Goal: Check status: Check status

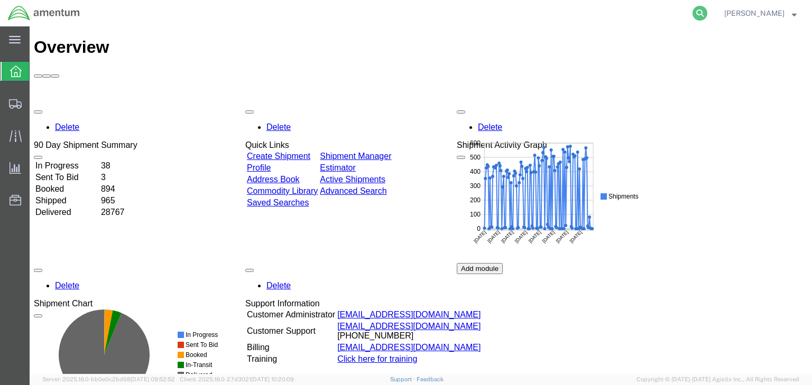
click at [708, 12] on icon at bounding box center [700, 13] width 15 height 15
click at [539, 19] on input "search" at bounding box center [532, 13] width 322 height 25
paste input "56753911"
type input "56753911"
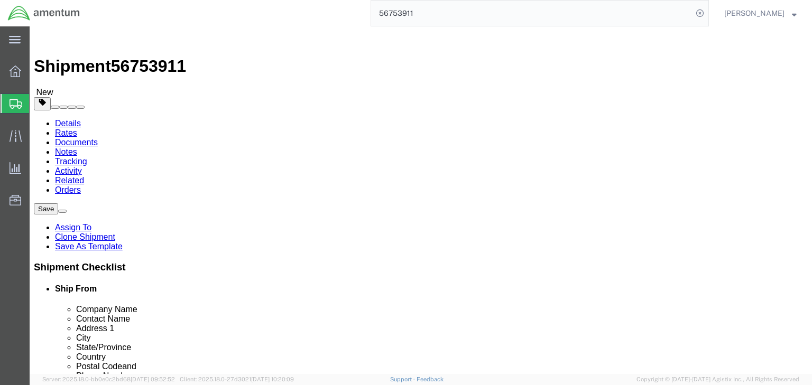
select select "42668"
select select
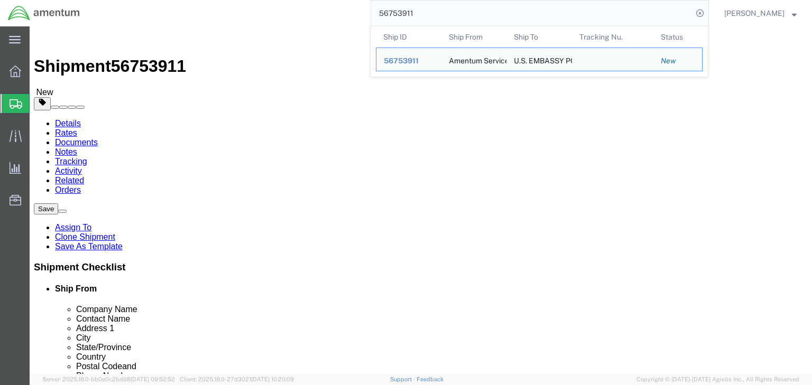
click div "Ship To Location Location My Profile Location [PHONE_NUMBER] [PHONE_NUMBER] [PH…"
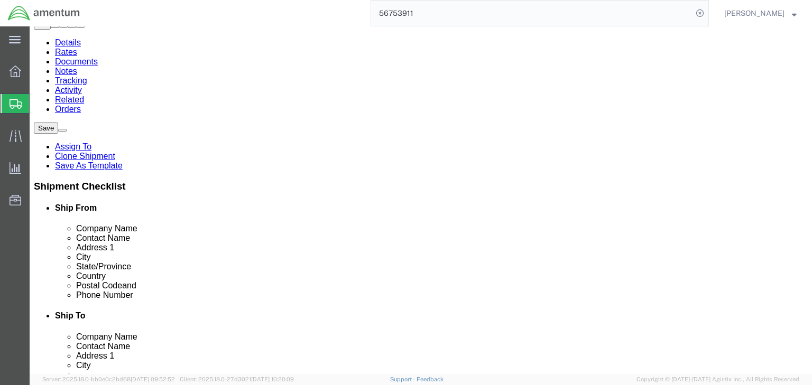
scroll to position [85, 0]
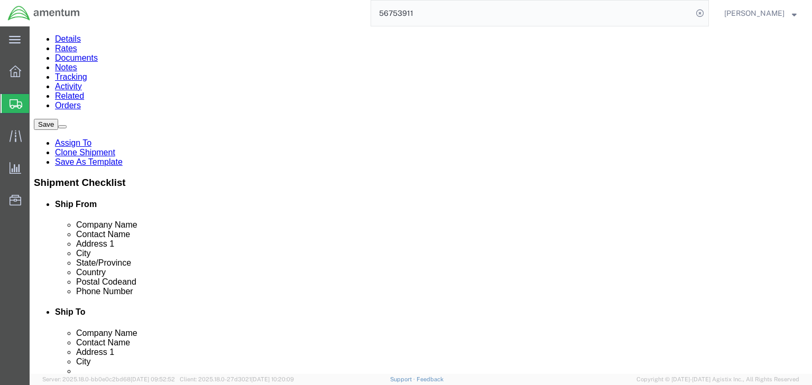
click icon
click dd "1.00 Each"
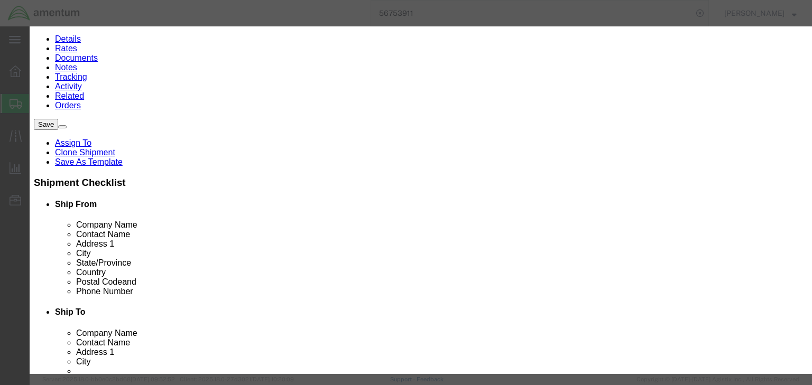
scroll to position [508, 0]
type input "9013809100"
click input "text"
paste input "XII(c)(1)"
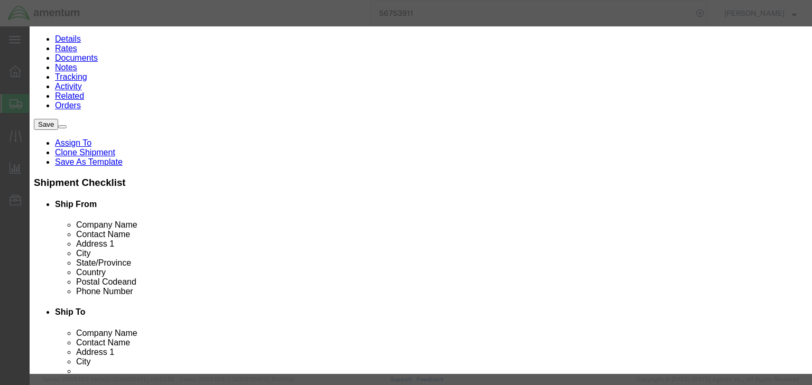
type input "XII(c)(1)"
click select "Select ATF BIS DEA EPA FDA FTR ITAR OFAC Other (OPA)"
select select "ITAR"
click select "Select ATF BIS DEA EPA FDA FTR ITAR OFAC Other (OPA)"
click select "Select 123.11B 123.12 123.13 123.16B1 123.16B2 123.16B3 123.16B4 123.16B5 123.1…"
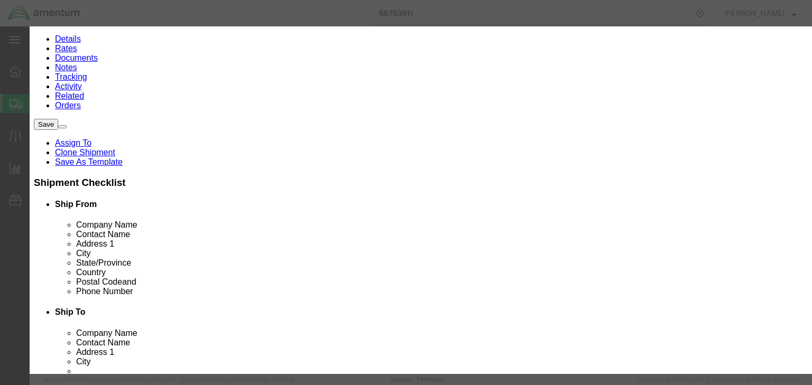
select select "126.4B1"
click select "Select 123.11B 123.12 123.13 123.16B1 123.16B2 123.16B3 123.16B4 123.16B5 123.1…"
click input "checkbox"
checkbox input "true"
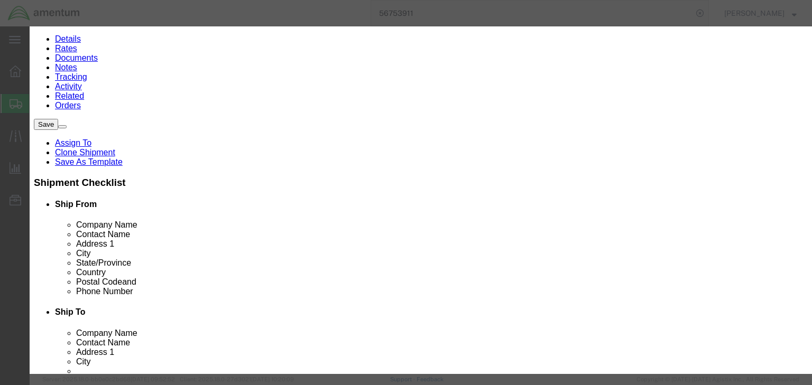
click button "Save & Close"
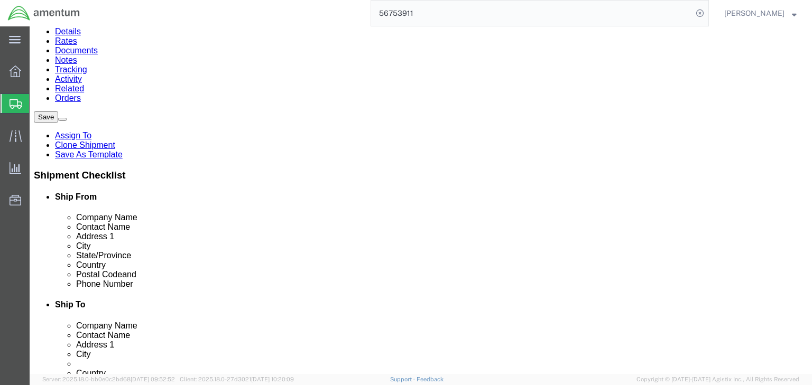
scroll to position [96, 0]
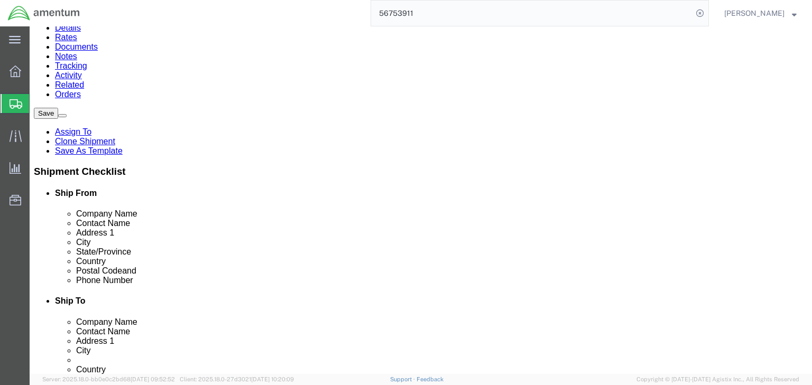
click dd "6074.04 USD"
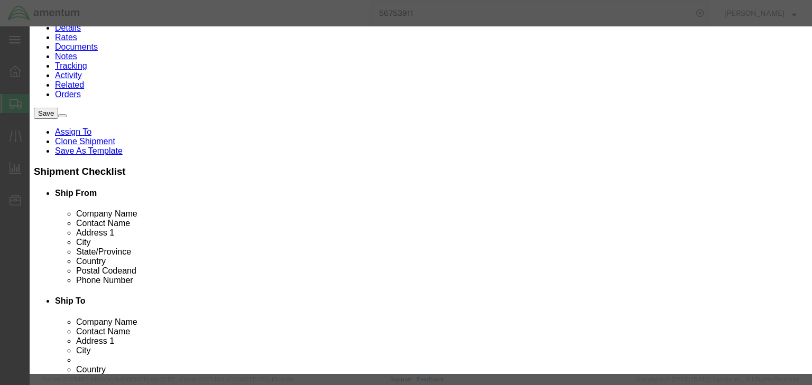
click button "Close"
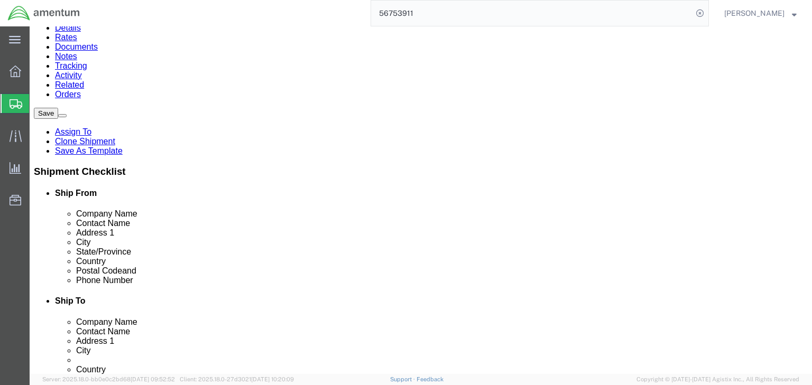
click icon
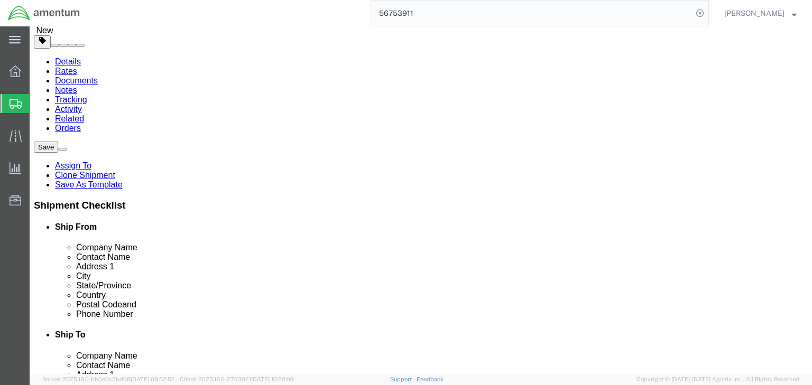
scroll to position [61, 0]
click icon
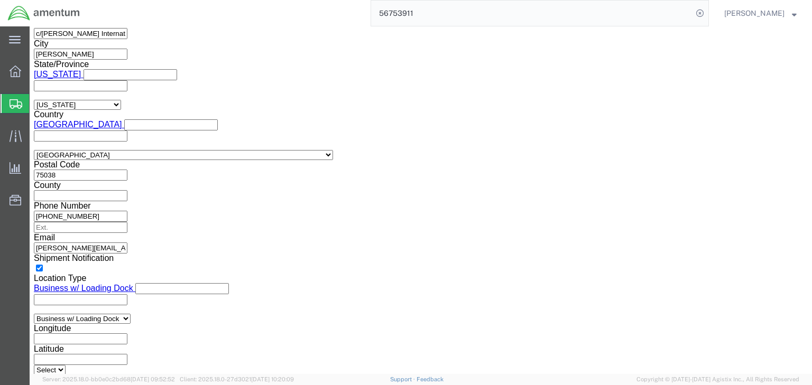
scroll to position [804, 0]
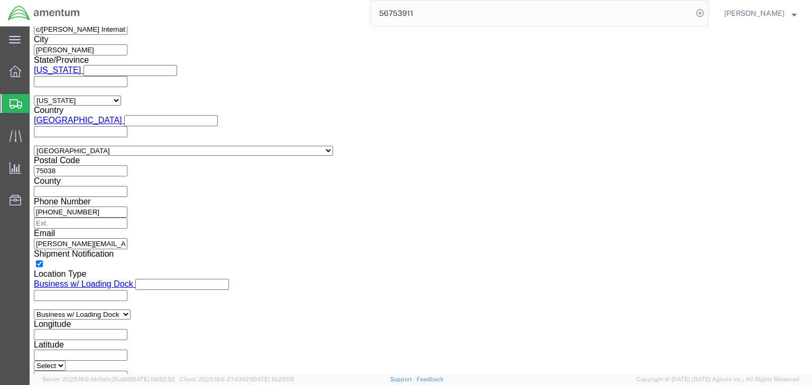
click select "Select ATF BIS DEA EPA FDA FTR ITAR OFAC Other (OPA)"
select select "ITAR"
click select "Select ATF BIS DEA EPA FDA FTR ITAR OFAC Other (OPA)"
click select "Select 123.11B 123.12 123.13 123.16B1 123.16B2 123.16B3 123.16B4 123.16B5 123.1…"
select select "126.4B1"
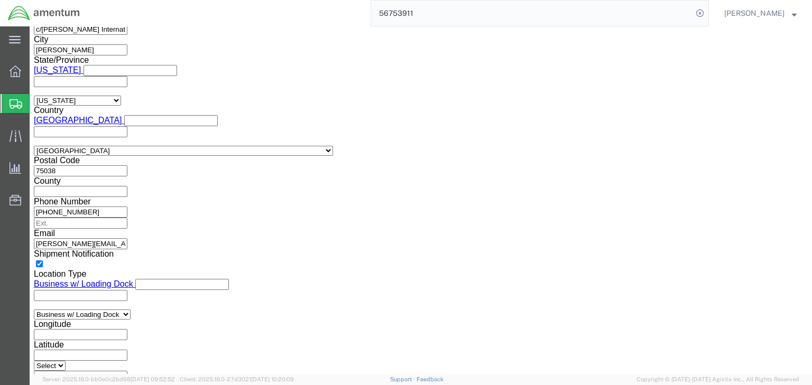
click select "Select 123.11B 123.12 123.13 123.16B1 123.16B2 123.16B3 123.16B4 123.16B5 123.1…"
click select "Select AES-Direct EEI Carrier File EEI EEI Exempt"
select select "AESD"
click select "Select AES-Direct EEI Carrier File EEI EEI Exempt"
click input "Yes"
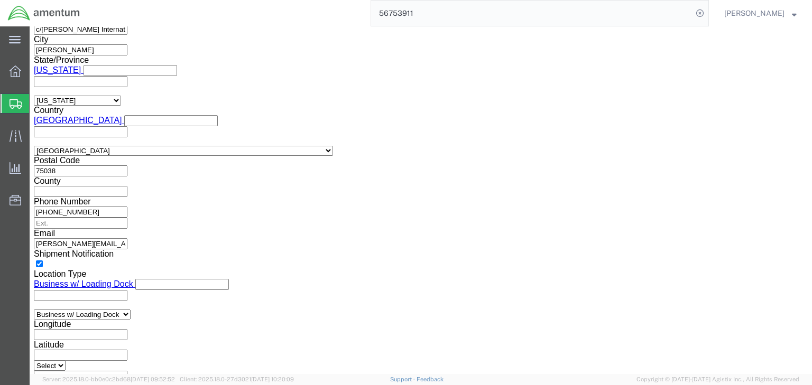
radio input "true"
click icon
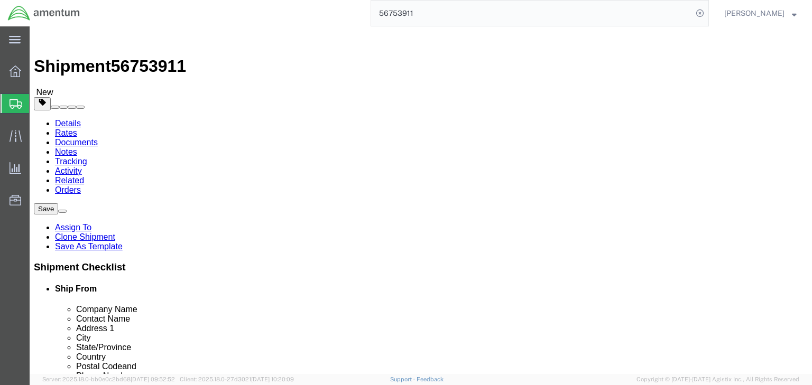
click icon
click link "Documents"
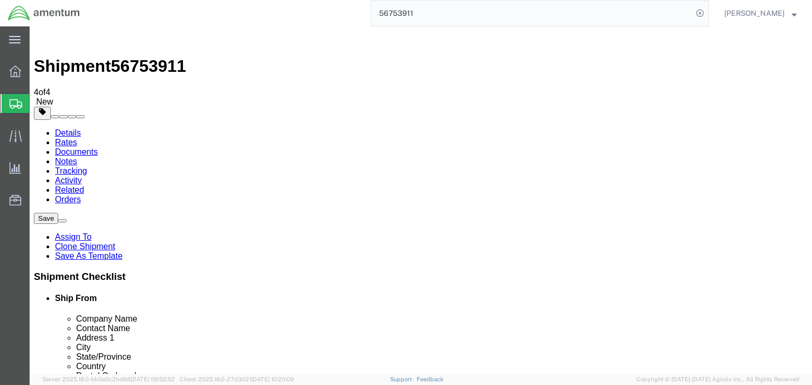
click at [74, 128] on link "Details" at bounding box center [68, 132] width 26 height 9
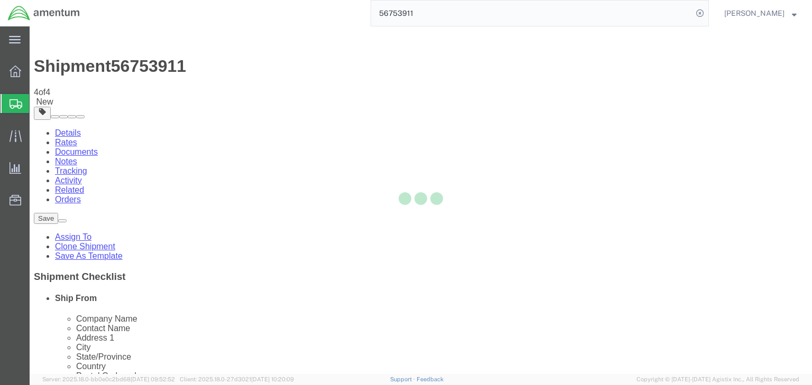
select select "42668"
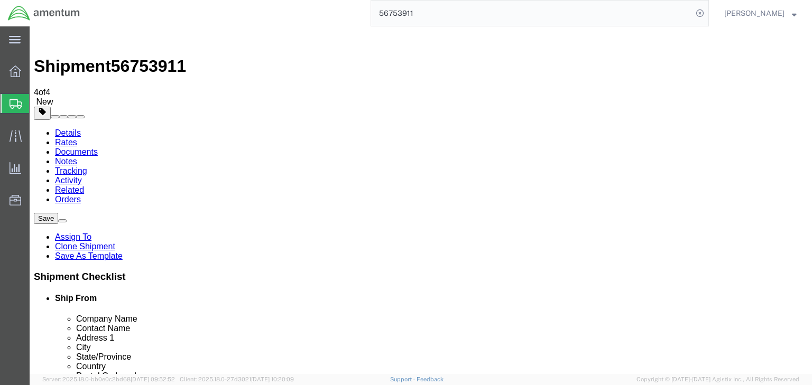
click at [420, 14] on input "56753911" at bounding box center [532, 13] width 322 height 25
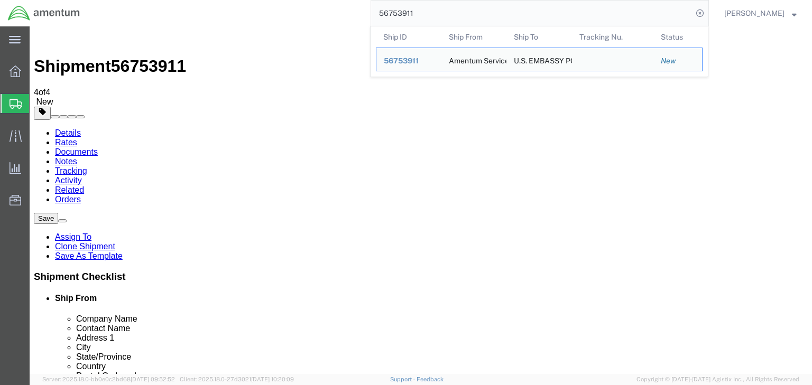
click at [420, 14] on input "56753911" at bounding box center [532, 13] width 322 height 25
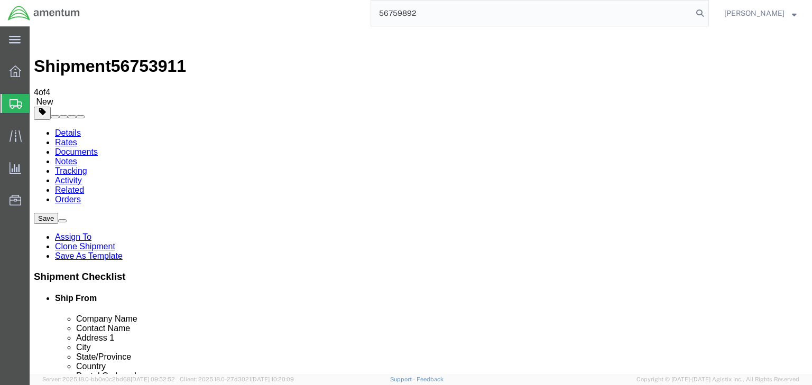
type input "56759892"
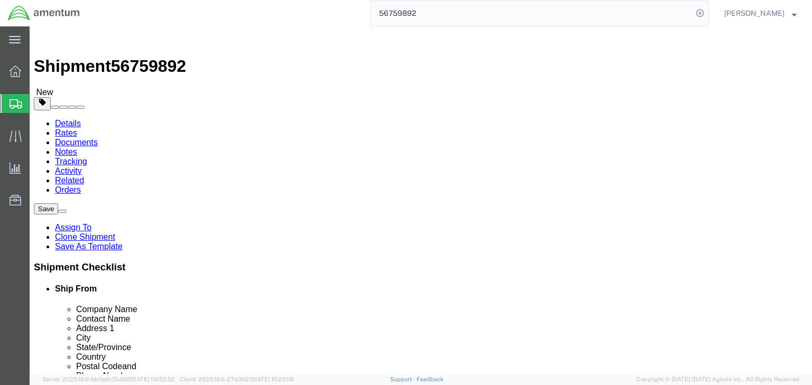
click icon
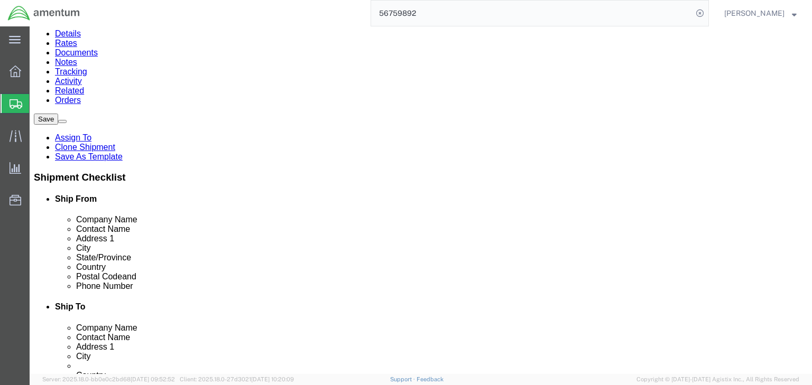
scroll to position [96, 0]
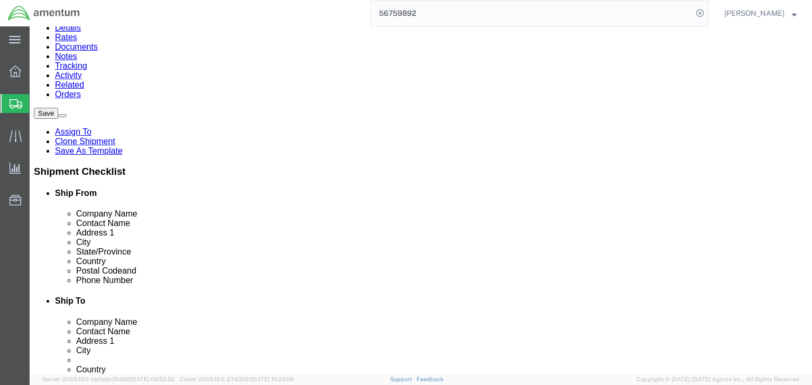
click dd "20.00 Each"
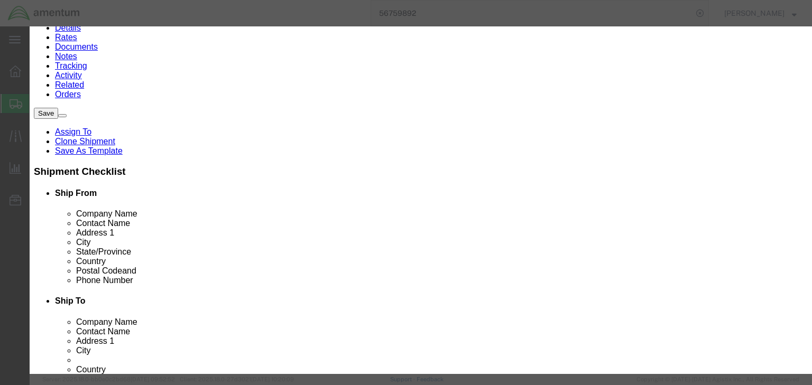
scroll to position [277, 0]
type input "9004900010"
click input "text"
type input "EAR99"
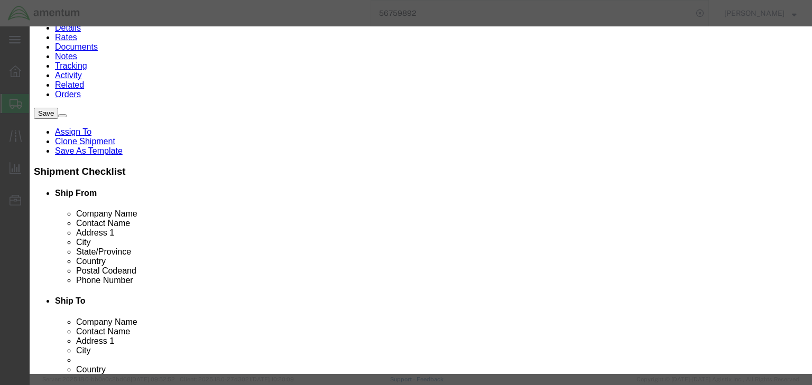
click select "Select ATF BIS DEA EPA FDA FTR ITAR OFAC Other (OPA)"
select select "BIS"
click select "Select ATF BIS DEA EPA FDA FTR ITAR OFAC Other (OPA)"
click select "Select AGR-Agricultural APP-Computers APR-Additional Permissive Exports AVS-Air…"
select select "NLR"
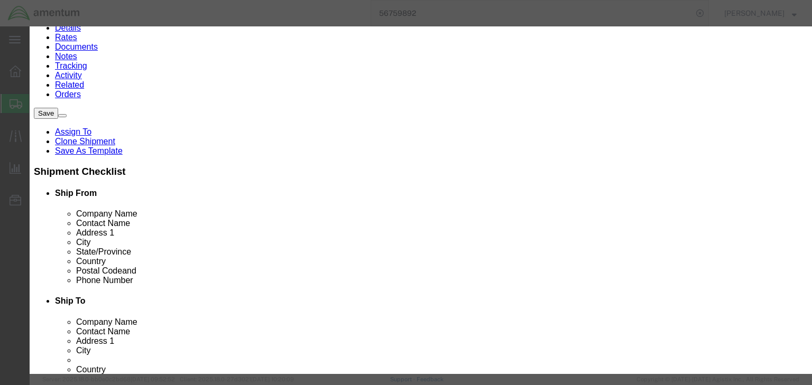
click select "Select AGR-Agricultural APP-Computers APR-Additional Permissive Exports AVS-Air…"
click button "Save & Close"
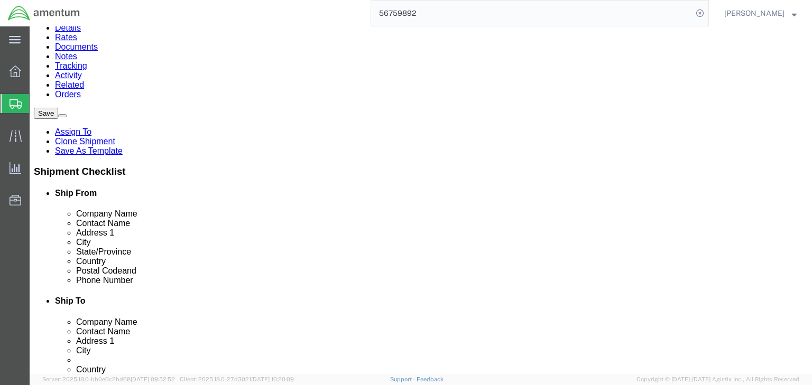
scroll to position [0, 0]
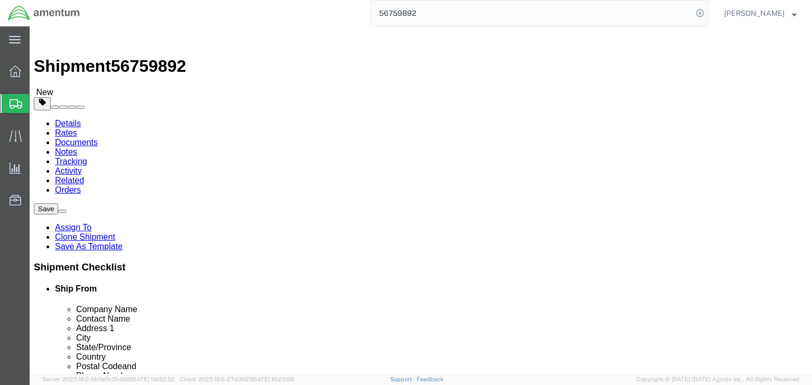
drag, startPoint x: 206, startPoint y: 73, endPoint x: 206, endPoint y: 87, distance: 14.3
click icon
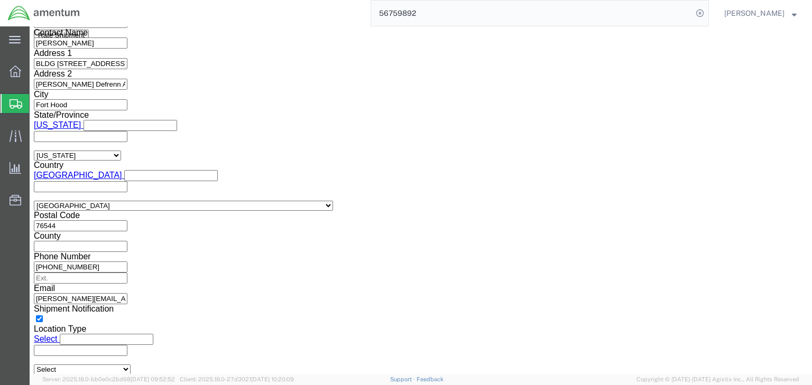
scroll to position [761, 0]
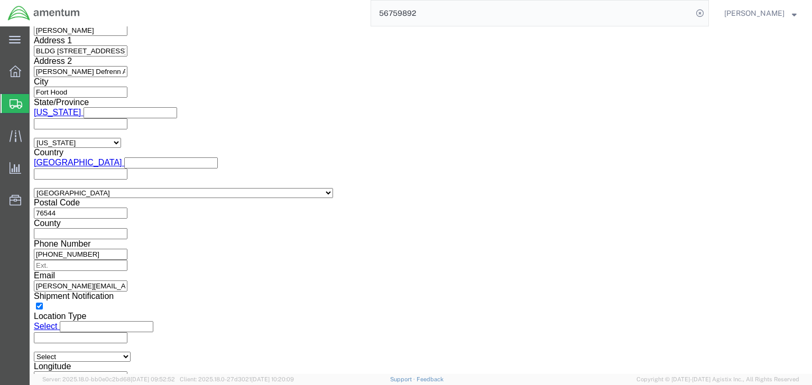
click select "Select ATF BIS DEA EPA FDA FTR ITAR OFAC Other (OPA)"
select select "FTR"
click select "Select ATF BIS DEA EPA FDA FTR ITAR OFAC Other (OPA)"
click select "Select 30.2(d)(2) 30.36 30.37(a) 30.37(f) 30.37(g) 30.37(h) 30.37(i) 30.37(j) 3…"
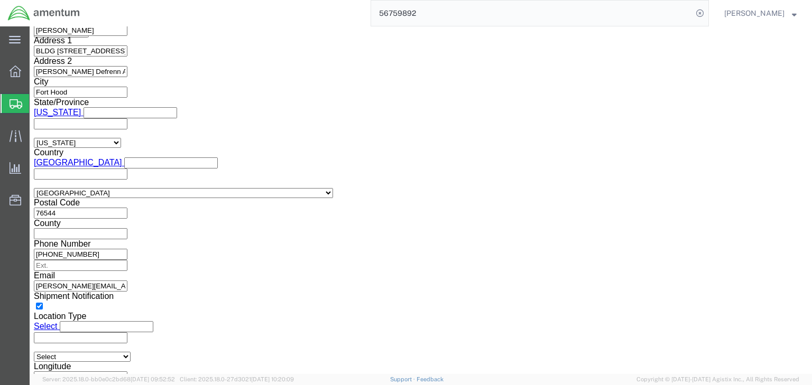
select select "30.37(a)"
click select "Select 30.2(d)(2) 30.36 30.37(a) 30.37(f) 30.37(g) 30.37(h) 30.37(i) 30.37(j) 3…"
click select "Select AES-Direct EEI Carrier File EEI EEI Exempt"
select select "EXEM"
click select "Select AES-Direct EEI Carrier File EEI EEI Exempt"
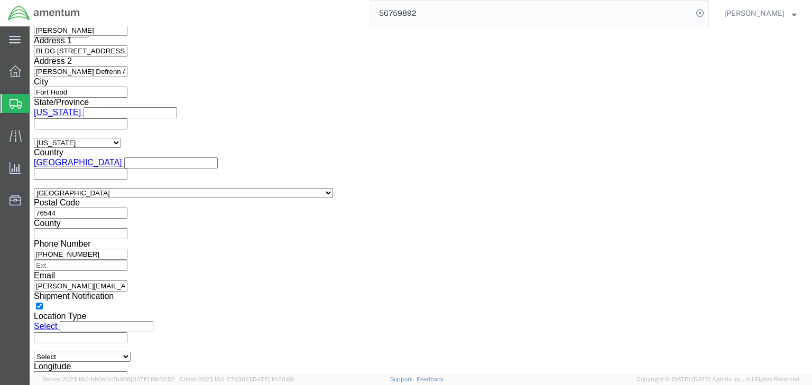
click icon
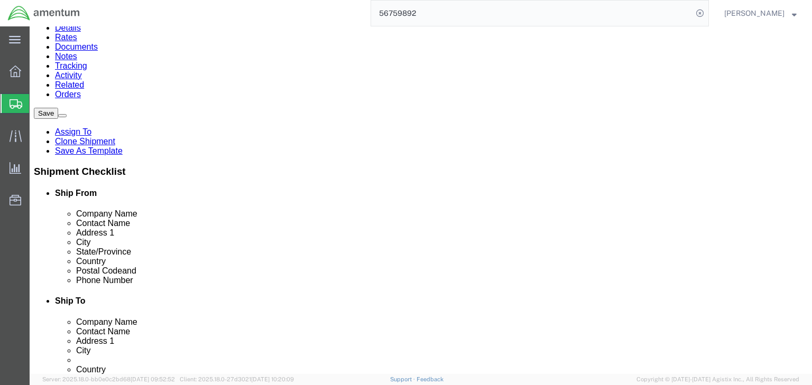
click icon
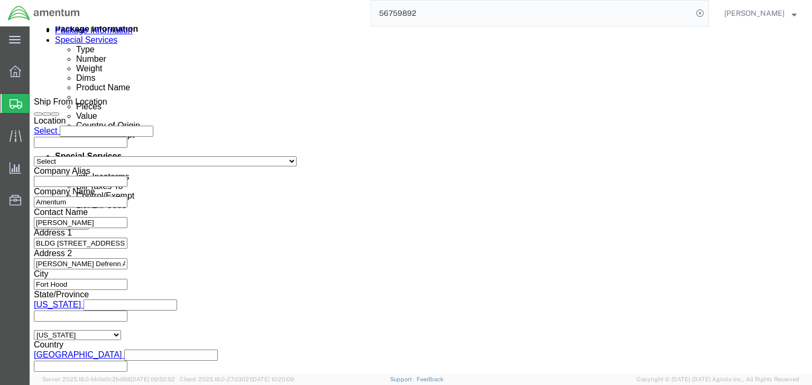
click at [19, 103] on icon at bounding box center [16, 104] width 13 height 10
